Goal: Find specific page/section: Find specific page/section

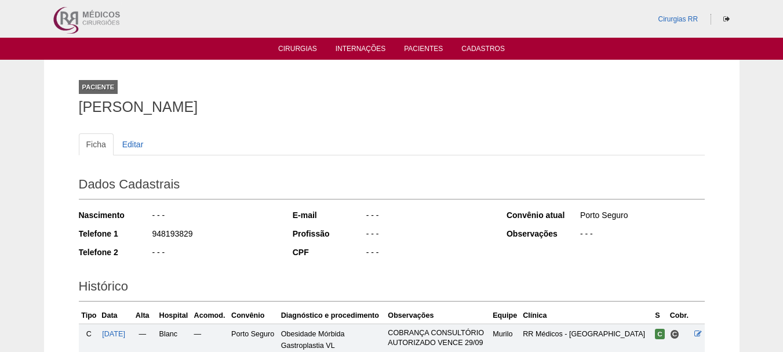
click at [413, 43] on ul "Cirurgias Internações Pacientes Cadastros" at bounding box center [391, 49] width 783 height 22
click at [405, 49] on link "Pacientes" at bounding box center [423, 50] width 39 height 10
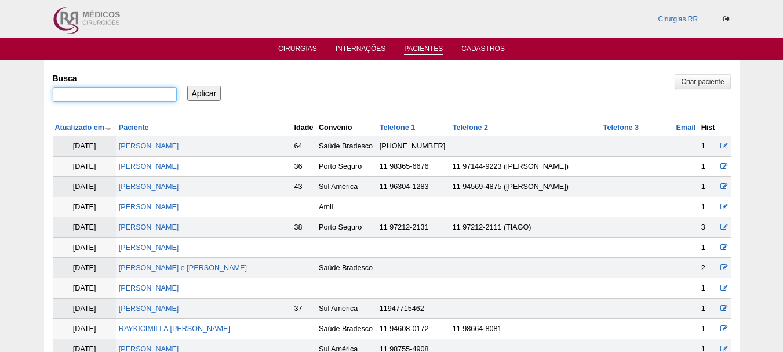
click at [124, 98] on input "Busca" at bounding box center [115, 94] width 124 height 15
type input "GARDENIA"
click at [212, 100] on input "Aplicar" at bounding box center [204, 93] width 34 height 15
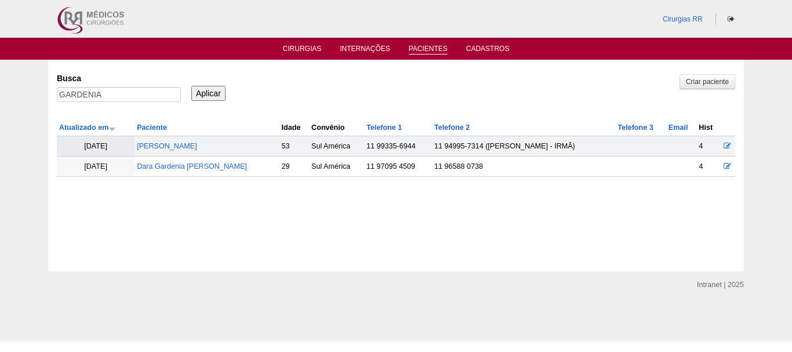
drag, startPoint x: 120, startPoint y: 71, endPoint x: 3, endPoint y: 90, distance: 118.8
click at [0, 82] on div "Pacientes Criar paciente [GEOGRAPHIC_DATA] [GEOGRAPHIC_DATA] Aplicar Atualizado…" at bounding box center [396, 166] width 792 height 212
drag, startPoint x: 154, startPoint y: 93, endPoint x: 0, endPoint y: 106, distance: 154.7
click at [0, 106] on div "Pacientes Criar paciente [GEOGRAPHIC_DATA] [GEOGRAPHIC_DATA] Aplicar Atualizado…" at bounding box center [396, 166] width 792 height 212
type input "[PERSON_NAME]"
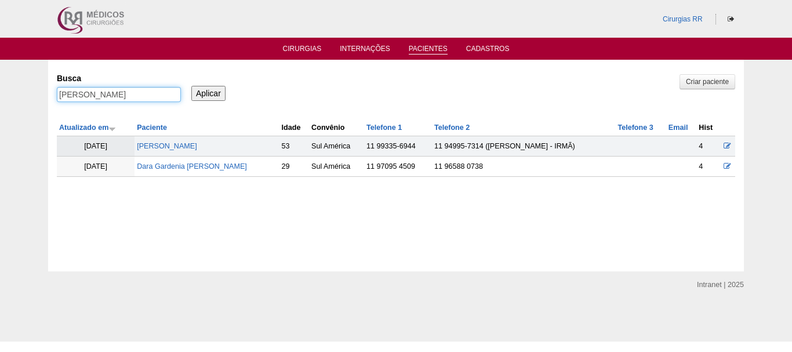
click at [191, 86] on input "Aplicar" at bounding box center [208, 93] width 34 height 15
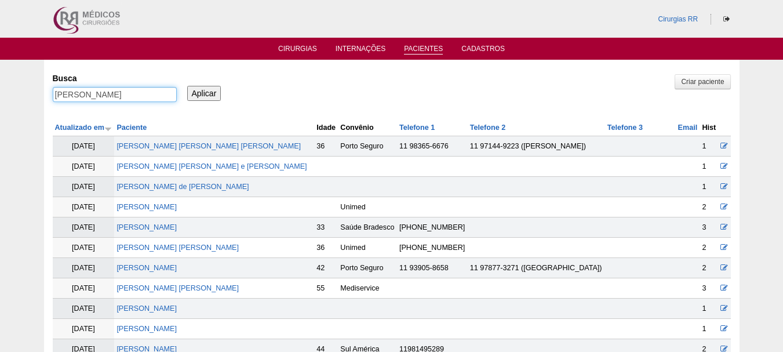
click at [97, 91] on input "[PERSON_NAME]" at bounding box center [115, 94] width 124 height 15
drag, startPoint x: 99, startPoint y: 90, endPoint x: 7, endPoint y: 94, distance: 91.7
type input ""GARDENIA""
click at [187, 86] on input "Aplicar" at bounding box center [204, 93] width 34 height 15
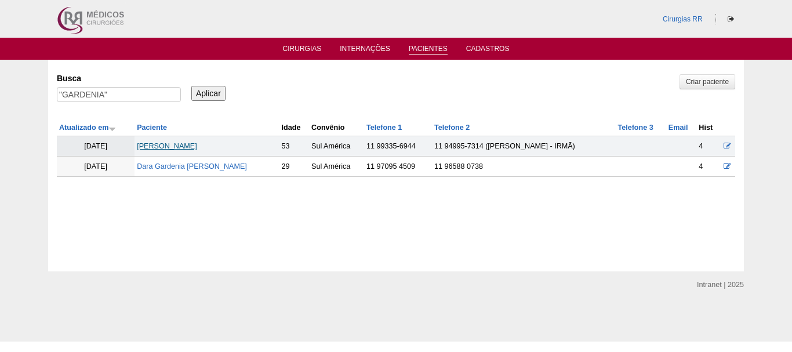
click at [197, 147] on link "[PERSON_NAME]" at bounding box center [167, 146] width 60 height 8
